Goal: Browse casually: Explore the website without a specific task or goal

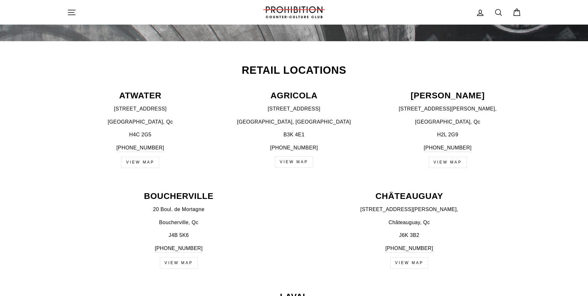
scroll to position [268, 0]
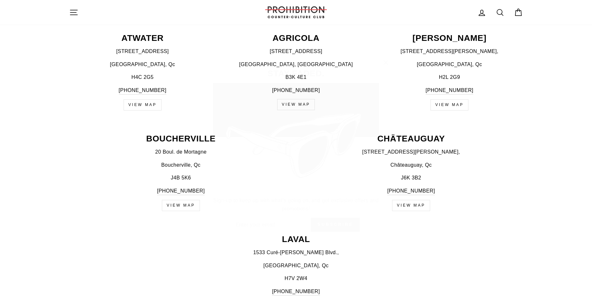
click at [287, 234] on button "No thanks" at bounding box center [296, 231] width 28 height 9
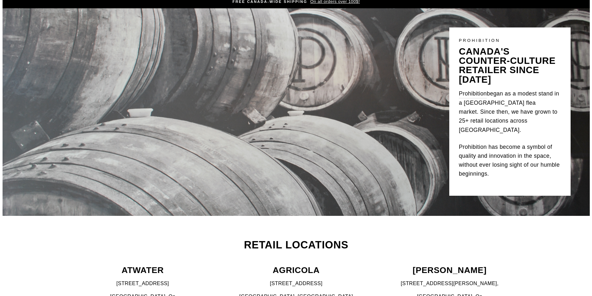
scroll to position [0, 0]
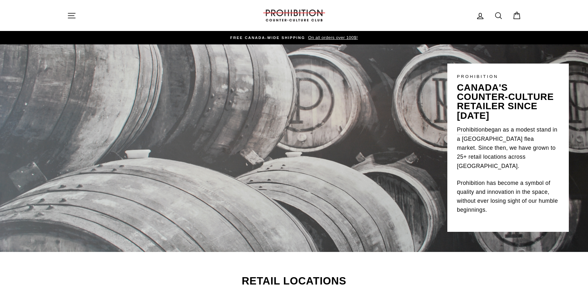
click at [69, 14] on icon "button" at bounding box center [71, 15] width 9 height 9
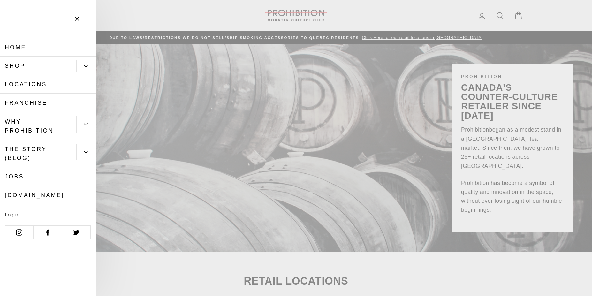
click at [89, 72] on div "Primary" at bounding box center [85, 66] width 19 height 19
click at [86, 67] on icon "Primary" at bounding box center [86, 66] width 4 height 2
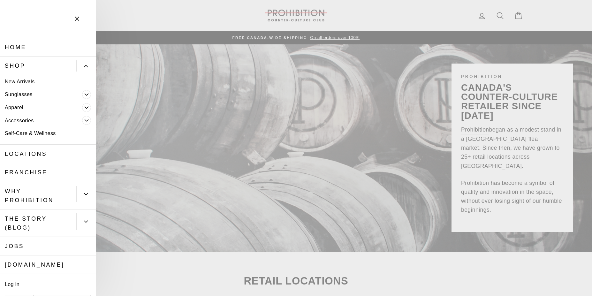
click at [23, 121] on link "Accessories" at bounding box center [41, 120] width 82 height 13
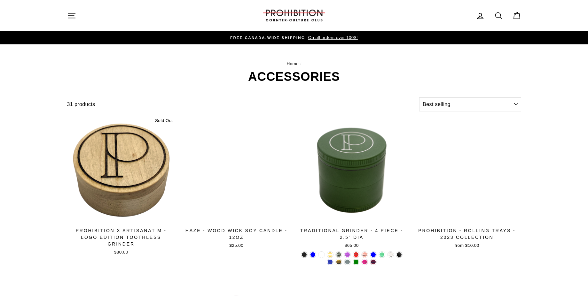
select select "best-selling"
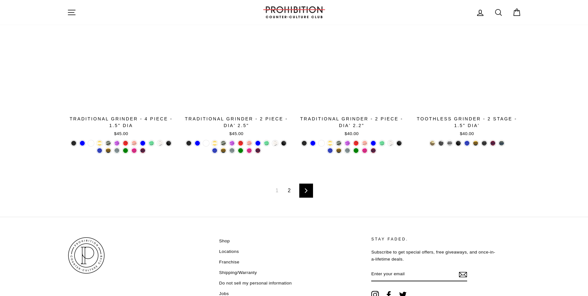
scroll to position [1035, 0]
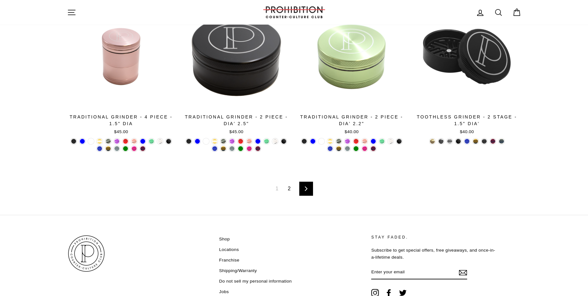
click at [287, 188] on link "2" at bounding box center [289, 189] width 11 height 10
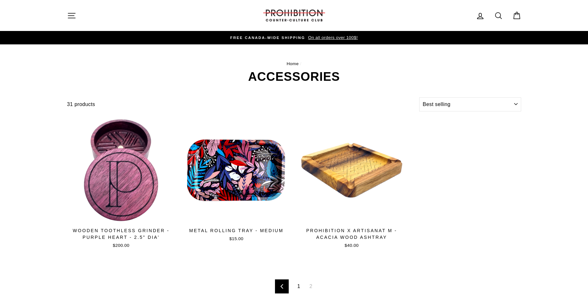
select select "best-selling"
click at [66, 16] on button "Site navigation" at bounding box center [71, 16] width 17 height 14
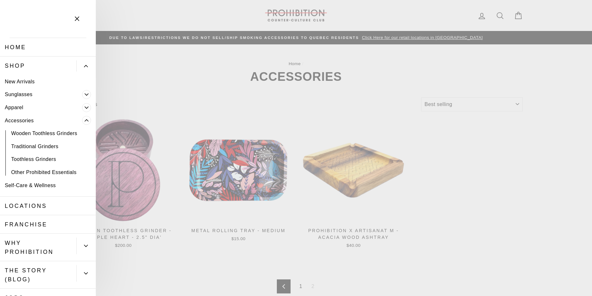
click at [85, 107] on icon "Primary" at bounding box center [87, 108] width 4 height 2
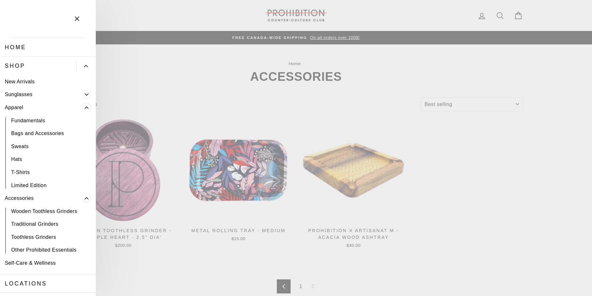
click at [19, 172] on link "T-Shirts" at bounding box center [48, 172] width 96 height 13
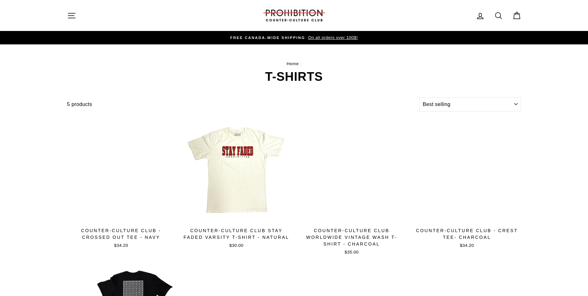
select select "best-selling"
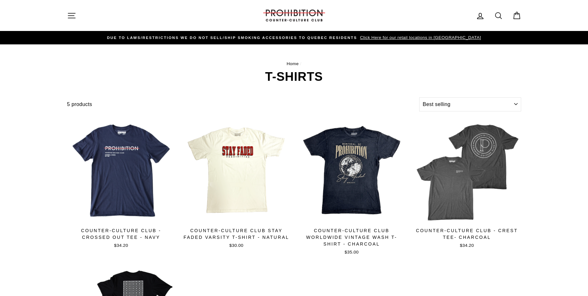
click at [68, 17] on icon "button" at bounding box center [71, 15] width 9 height 9
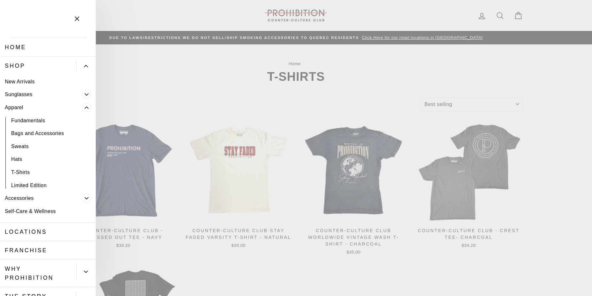
click at [22, 160] on link "Hats" at bounding box center [48, 159] width 96 height 13
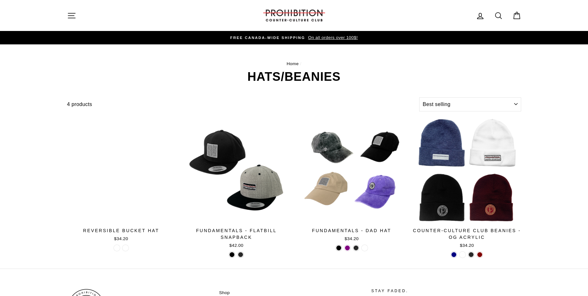
select select "best-selling"
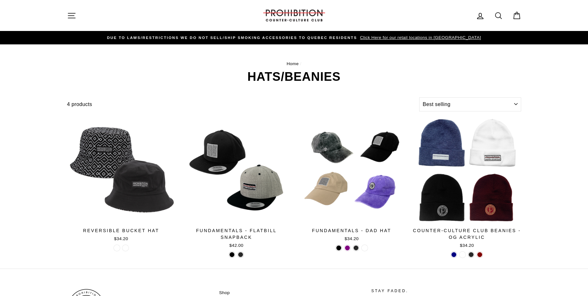
click at [73, 16] on icon "button" at bounding box center [71, 15] width 9 height 9
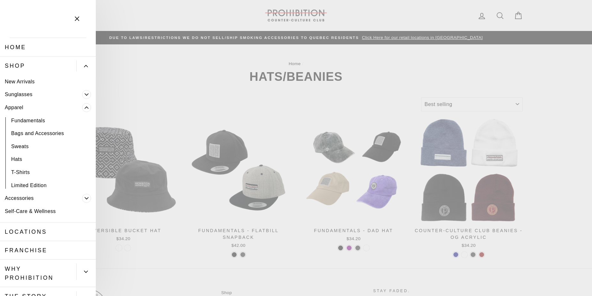
click at [40, 69] on link "Shop" at bounding box center [38, 66] width 76 height 19
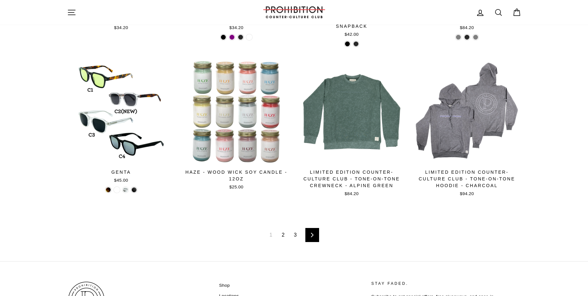
scroll to position [1035, 0]
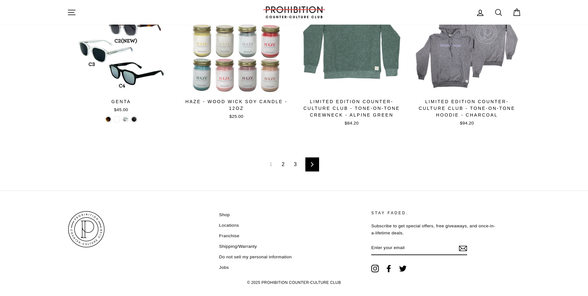
click at [311, 167] on link "Next" at bounding box center [312, 165] width 14 height 14
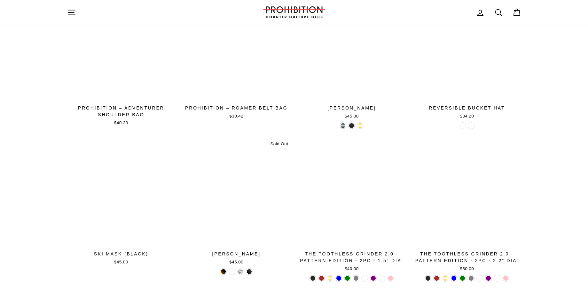
scroll to position [920, 0]
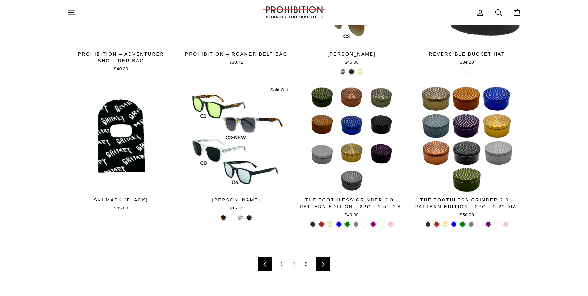
click at [306, 268] on link "3" at bounding box center [306, 264] width 11 height 10
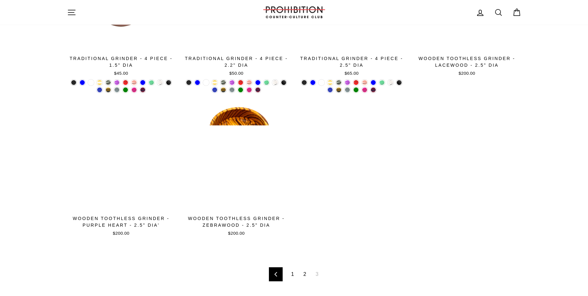
scroll to position [338, 0]
